Goal: Transaction & Acquisition: Subscribe to service/newsletter

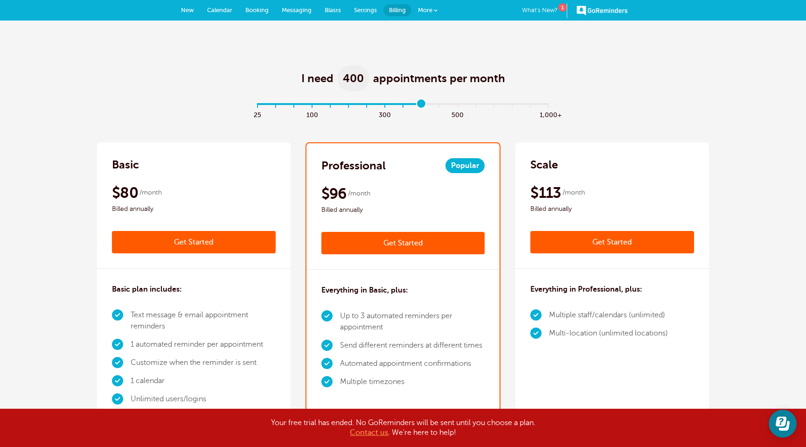
drag, startPoint x: 258, startPoint y: 100, endPoint x: 421, endPoint y: 110, distance: 164.0
type input "9"
click at [421, 107] on input "range" at bounding box center [403, 106] width 302 height 2
click at [187, 9] on span "New" at bounding box center [187, 10] width 13 height 7
drag, startPoint x: 256, startPoint y: 101, endPoint x: 309, endPoint y: 106, distance: 52.5
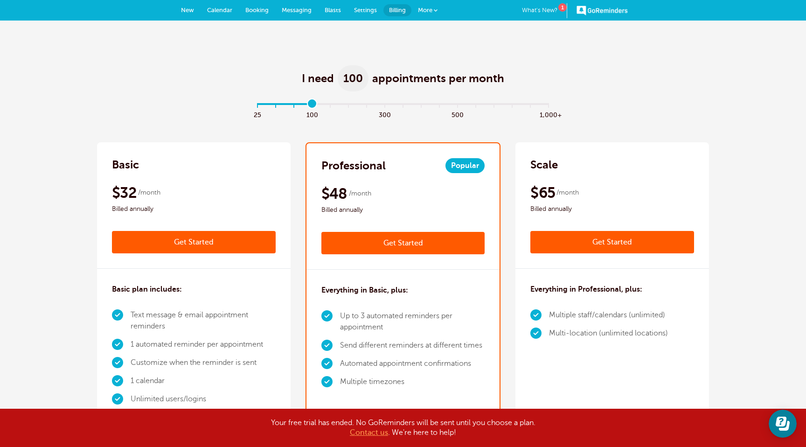
click at [309, 106] on input "range" at bounding box center [403, 106] width 302 height 2
drag, startPoint x: 314, startPoint y: 104, endPoint x: 297, endPoint y: 104, distance: 17.3
click at [297, 105] on input "range" at bounding box center [403, 106] width 302 height 2
drag, startPoint x: 297, startPoint y: 104, endPoint x: 278, endPoint y: 103, distance: 18.7
click at [278, 105] on input "range" at bounding box center [403, 106] width 302 height 2
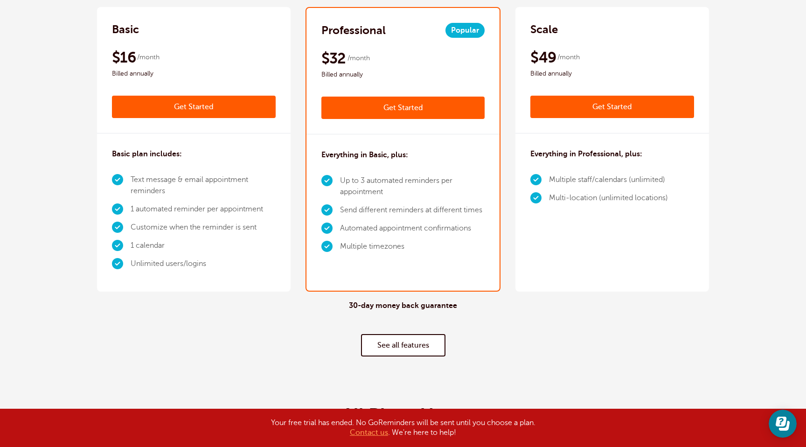
scroll to position [153, 0]
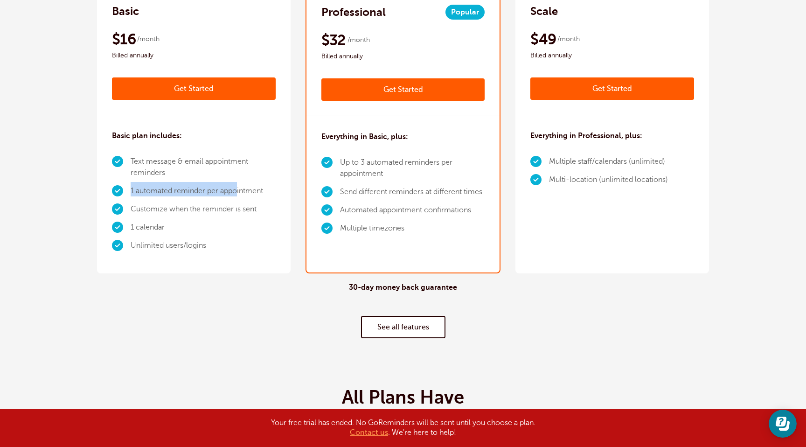
drag, startPoint x: 132, startPoint y: 191, endPoint x: 239, endPoint y: 195, distance: 106.8
click at [239, 195] on li "1 automated reminder per appointment" at bounding box center [203, 191] width 145 height 18
click at [257, 191] on li "1 automated reminder per appointment" at bounding box center [203, 191] width 145 height 18
drag, startPoint x: 133, startPoint y: 207, endPoint x: 260, endPoint y: 209, distance: 126.8
click at [260, 209] on li "Customize when the reminder is sent" at bounding box center [203, 209] width 145 height 18
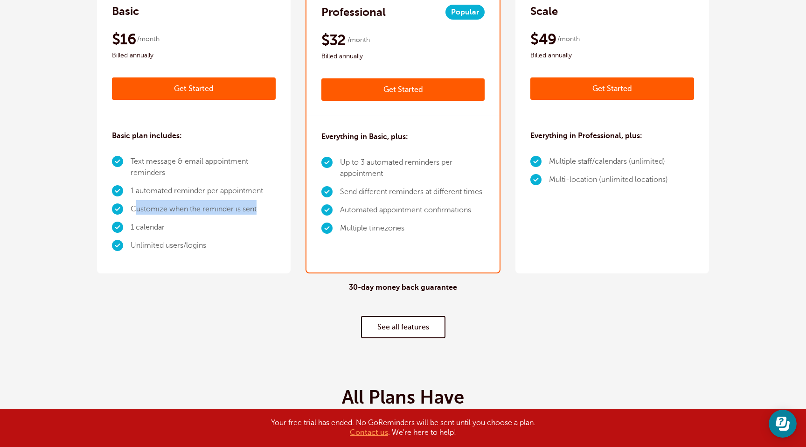
click at [226, 210] on li "Customize when the reminder is sent" at bounding box center [203, 209] width 145 height 18
drag, startPoint x: 207, startPoint y: 244, endPoint x: 131, endPoint y: 243, distance: 76.0
click at [131, 243] on li "Unlimited users/logins" at bounding box center [203, 245] width 145 height 18
click at [225, 248] on li "Unlimited users/logins" at bounding box center [203, 245] width 145 height 18
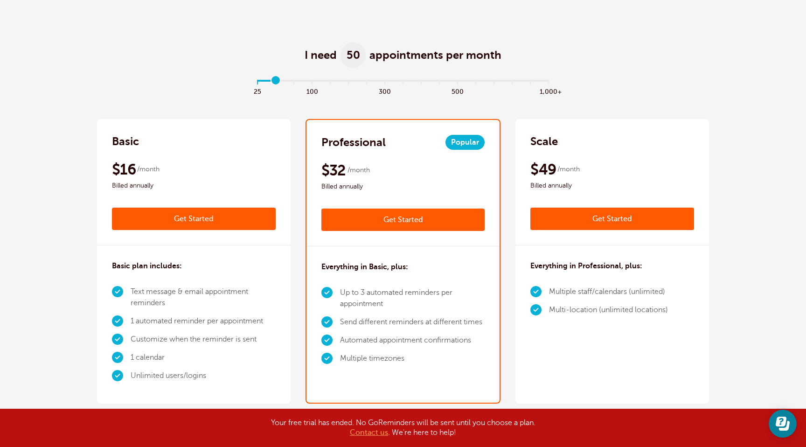
scroll to position [0, 0]
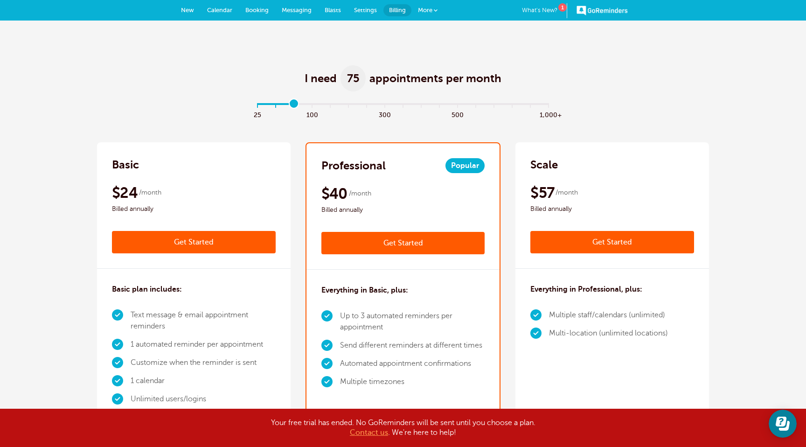
drag, startPoint x: 277, startPoint y: 103, endPoint x: 292, endPoint y: 104, distance: 15.4
click at [292, 105] on input "range" at bounding box center [403, 106] width 302 height 2
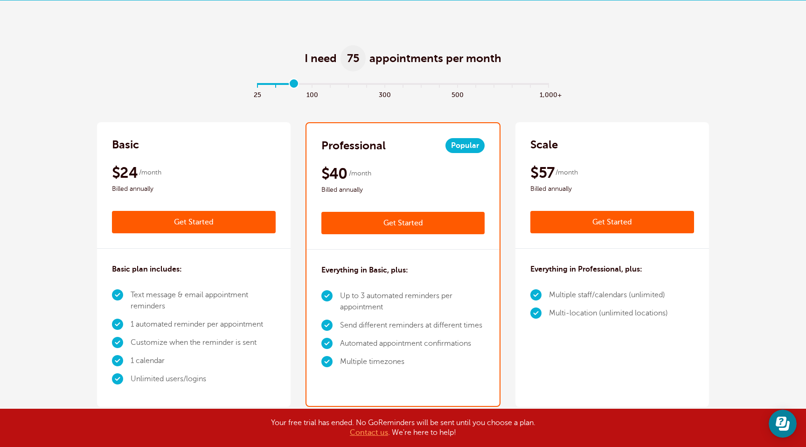
scroll to position [21, 0]
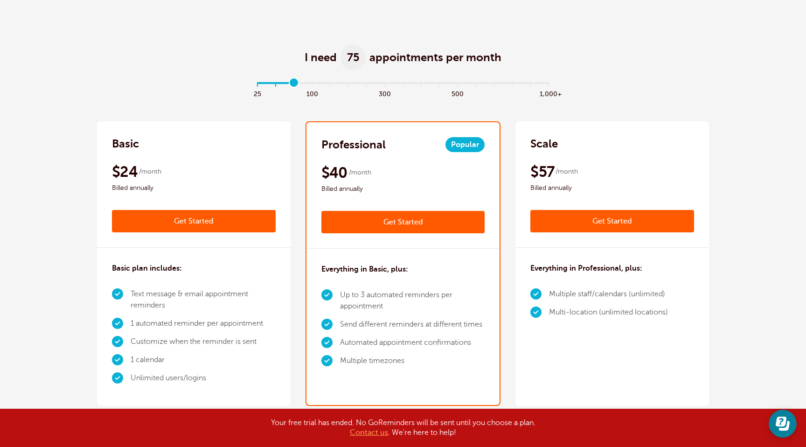
click at [295, 84] on input "range" at bounding box center [403, 85] width 302 height 2
click at [295, 86] on input "range" at bounding box center [403, 85] width 302 height 2
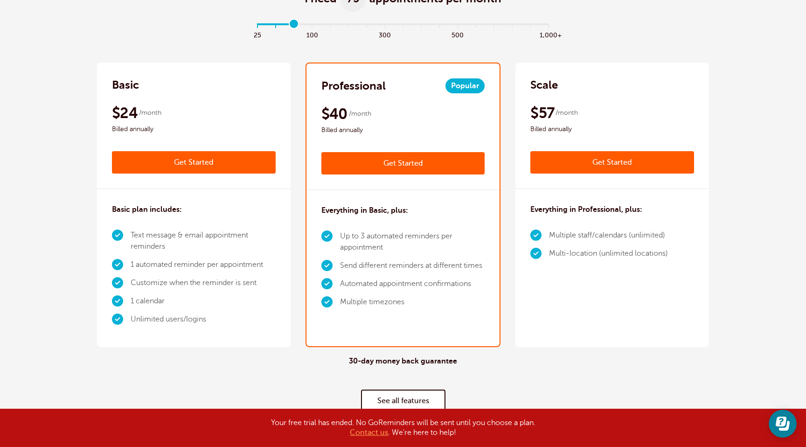
scroll to position [97, 0]
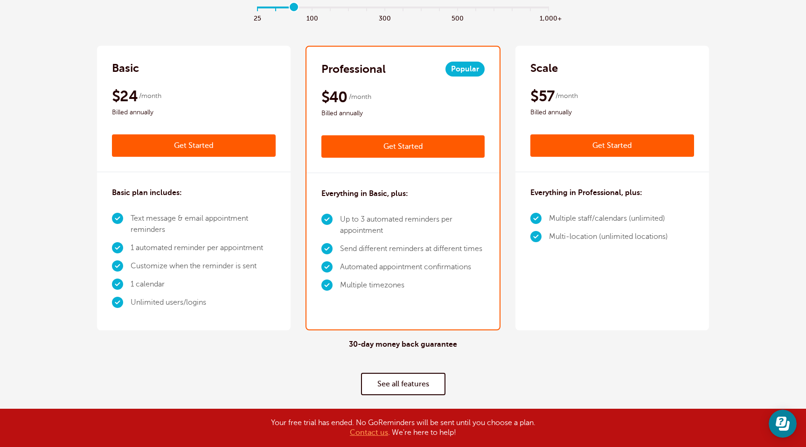
click at [295, 8] on input "range" at bounding box center [403, 9] width 302 height 2
drag, startPoint x: 295, startPoint y: 7, endPoint x: 288, endPoint y: 7, distance: 7.0
click at [288, 8] on input "range" at bounding box center [403, 9] width 302 height 2
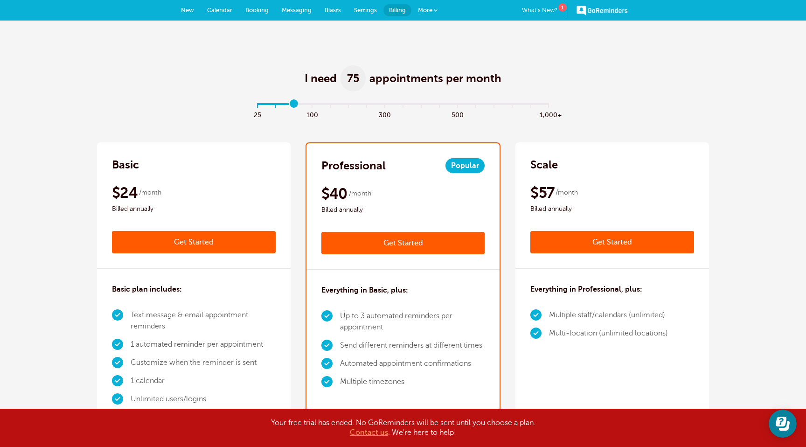
click at [438, 13] on link "More" at bounding box center [427, 10] width 33 height 21
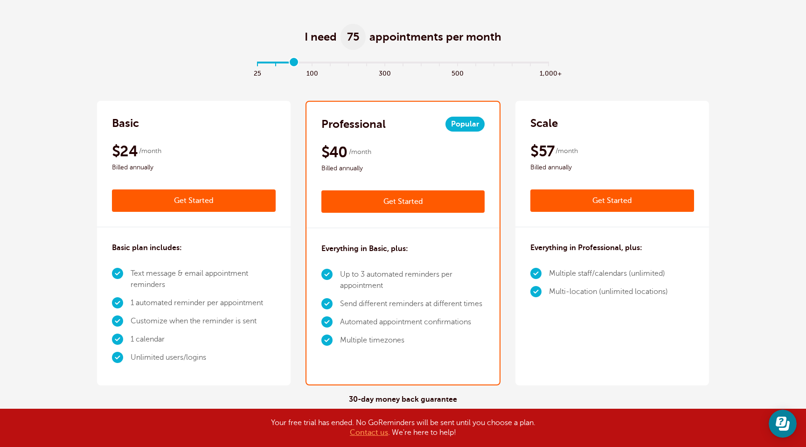
scroll to position [53, 0]
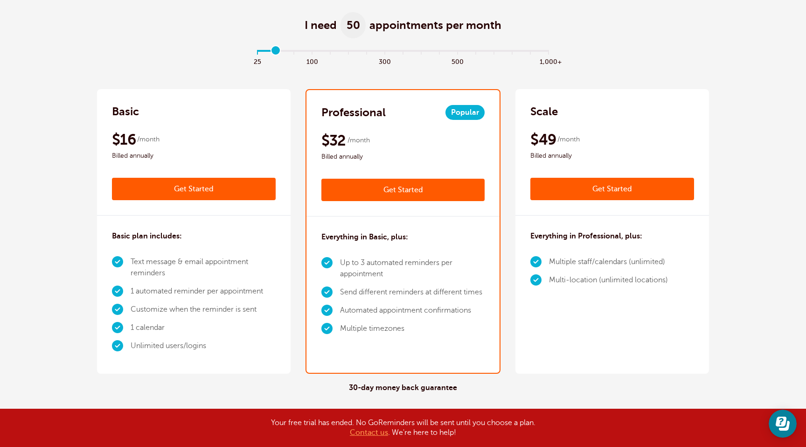
drag, startPoint x: 297, startPoint y: 51, endPoint x: 281, endPoint y: 50, distance: 15.4
type input "1"
click at [281, 52] on input "range" at bounding box center [403, 53] width 302 height 2
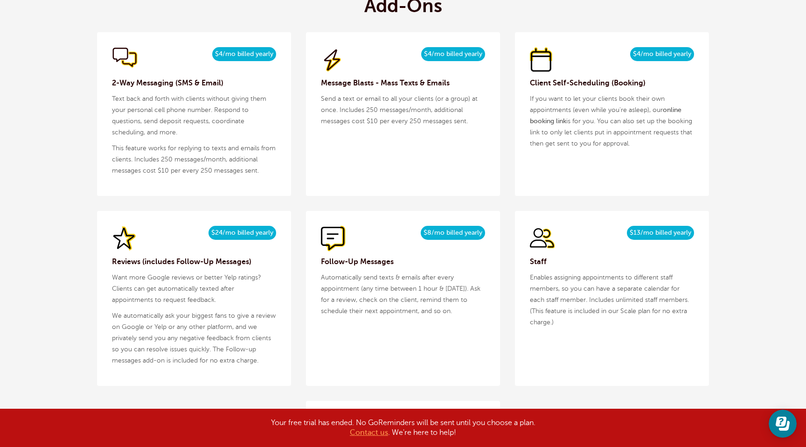
scroll to position [973, 0]
